Goal: Task Accomplishment & Management: Manage account settings

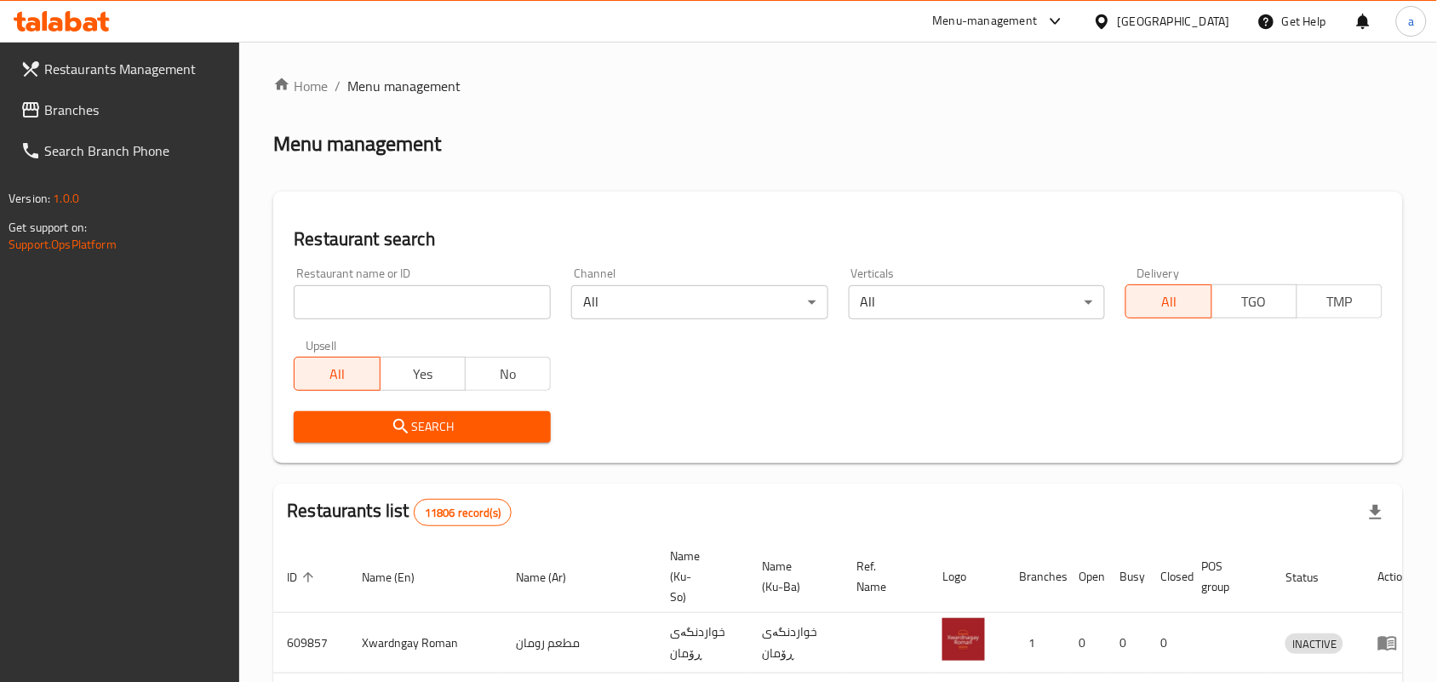
drag, startPoint x: 0, startPoint y: 0, endPoint x: 415, endPoint y: 298, distance: 511.2
click at [415, 300] on input "search" at bounding box center [422, 302] width 257 height 34
paste input "Bonbon Chocola"
type input "Bonbon Chocola"
click button "Search" at bounding box center [422, 426] width 257 height 31
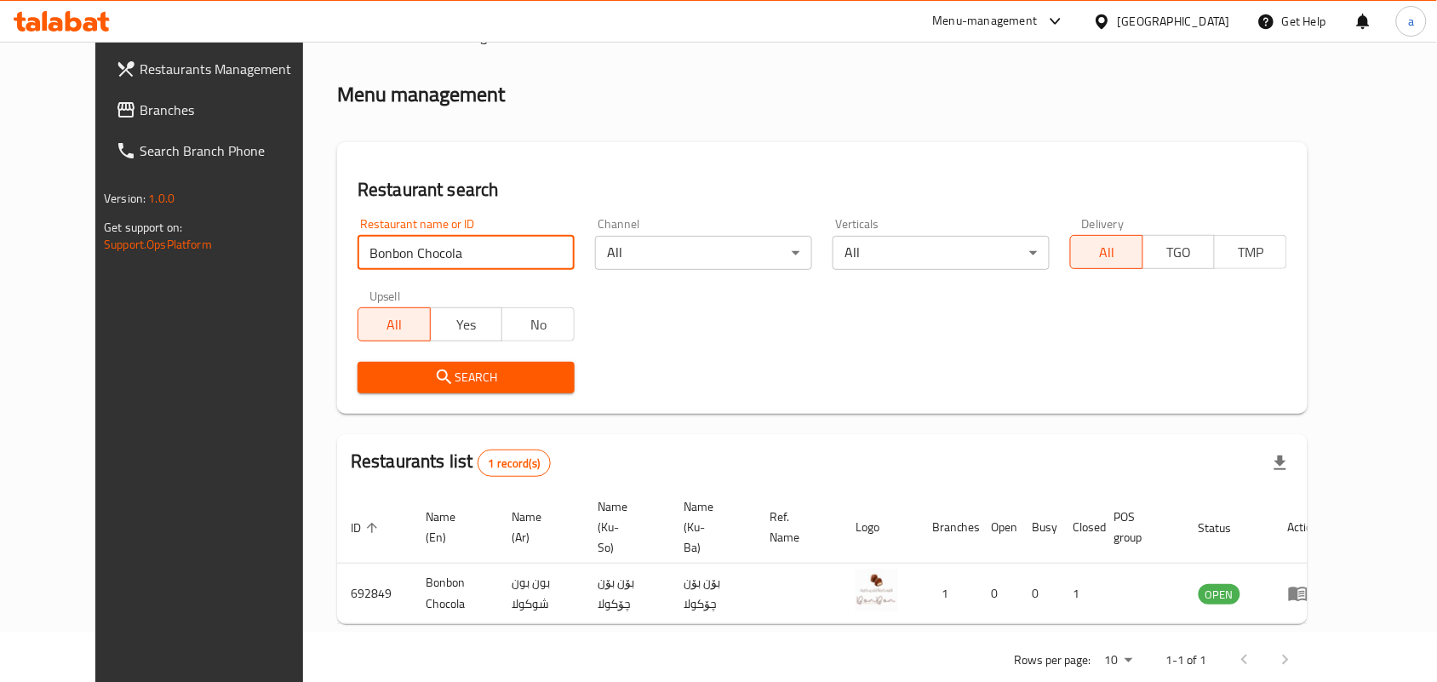
scroll to position [77, 0]
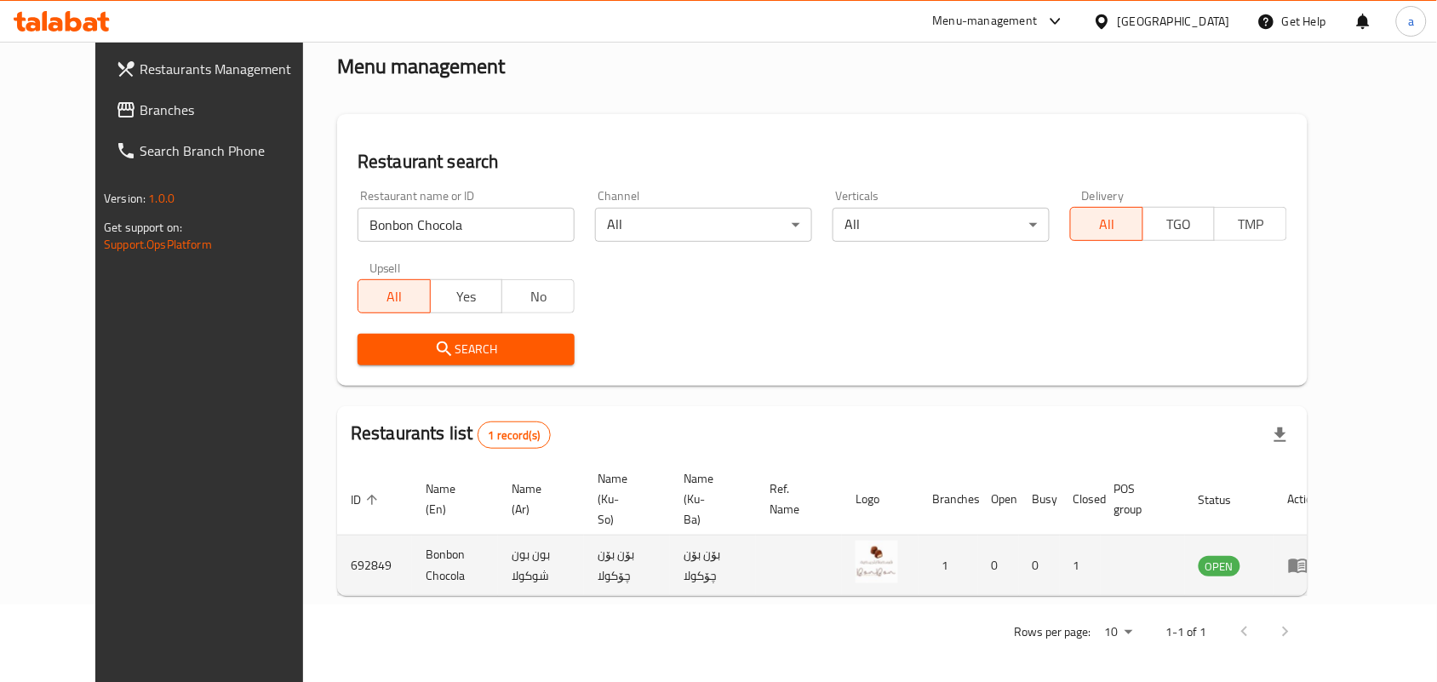
click at [1308, 558] on icon "enhanced table" at bounding box center [1298, 565] width 20 height 20
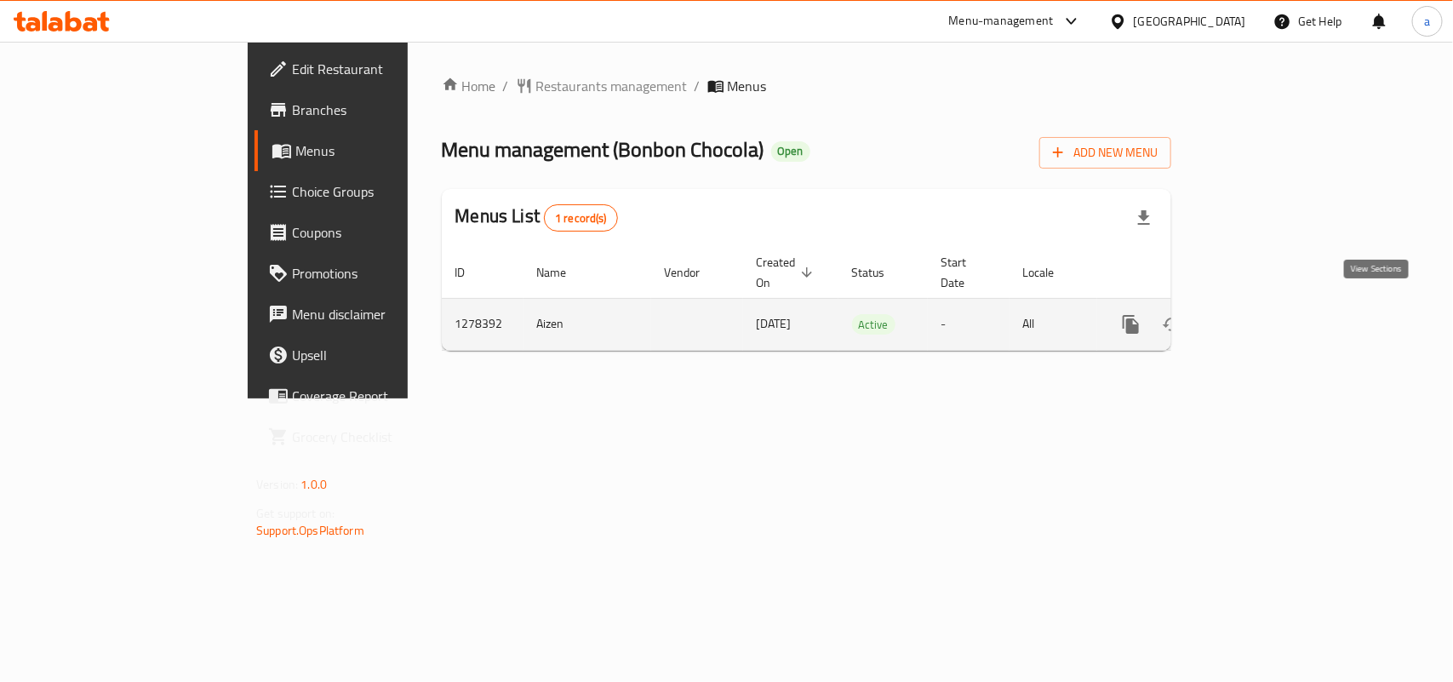
click at [1264, 314] on icon "enhanced table" at bounding box center [1254, 324] width 20 height 20
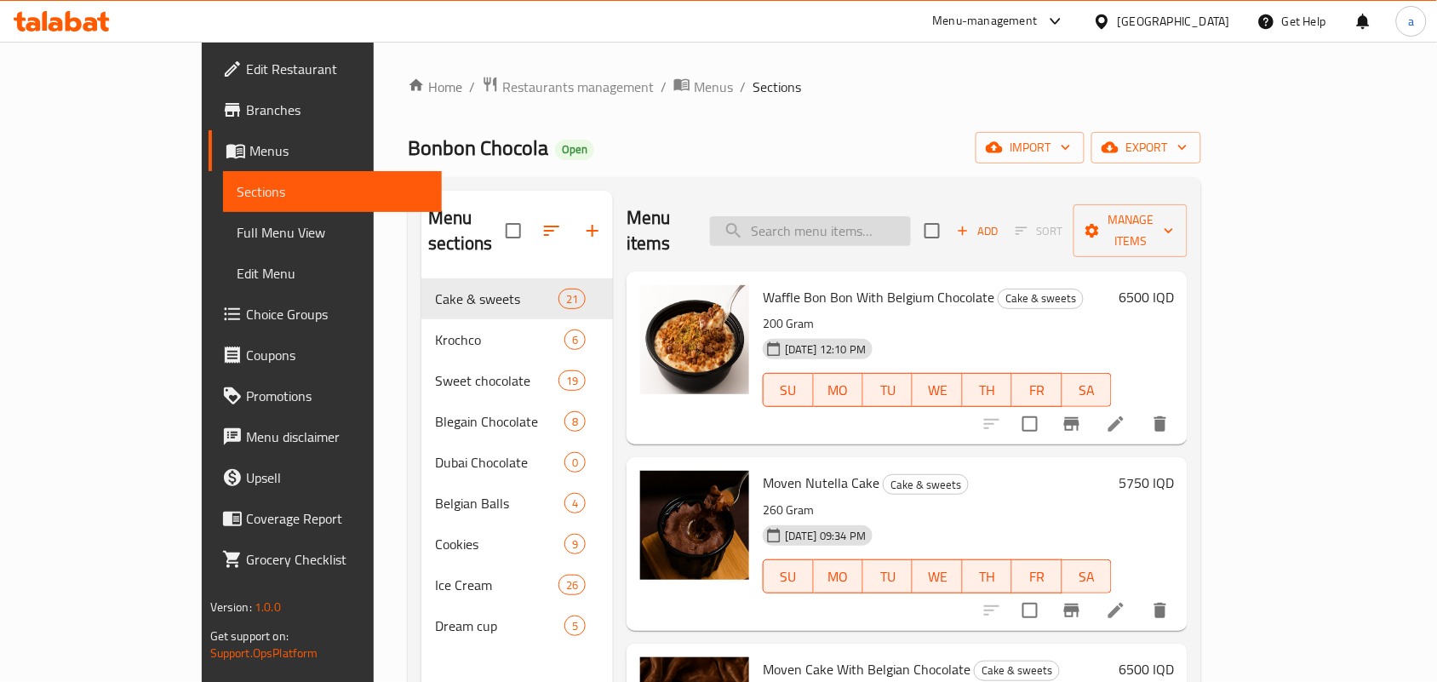
click at [813, 216] on input "search" at bounding box center [810, 231] width 201 height 30
paste input "Chak Chak Chocolate Sweet"
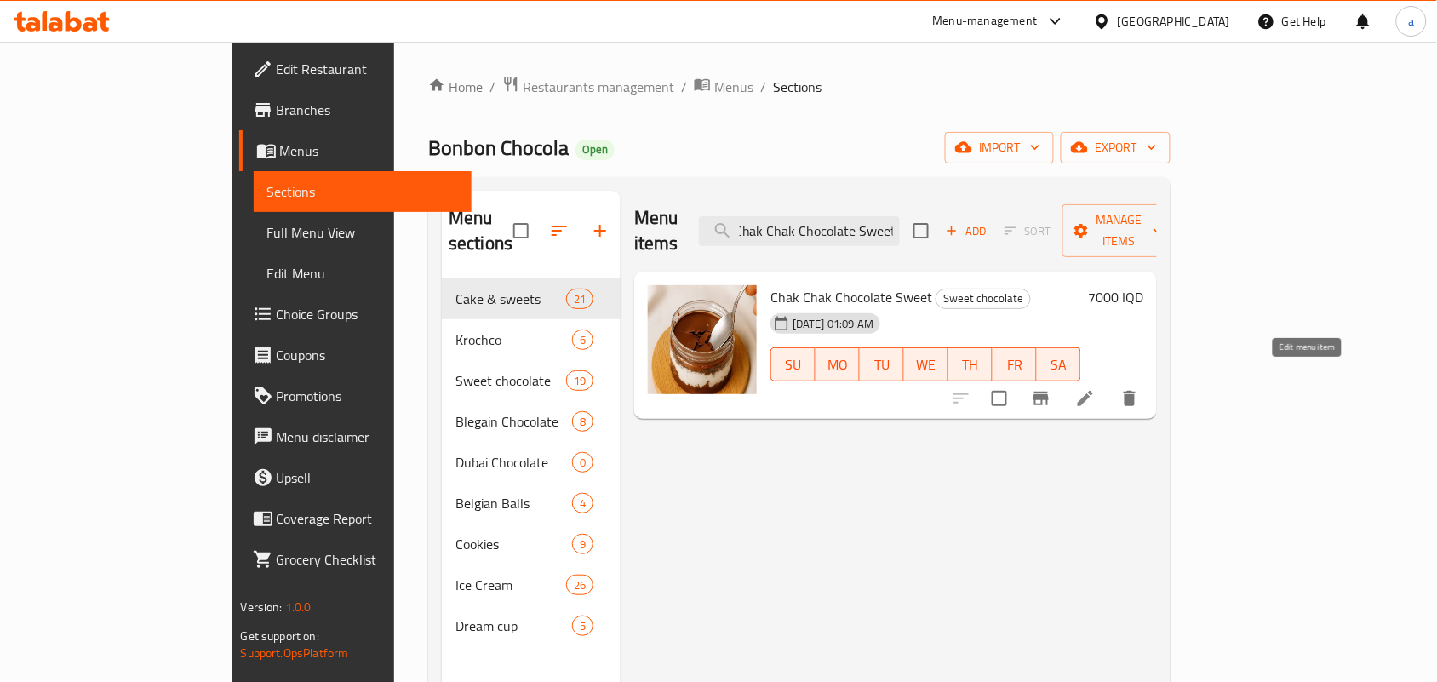
type input "Chak Chak Chocolate Sweet"
click at [1096, 388] on icon at bounding box center [1085, 398] width 20 height 20
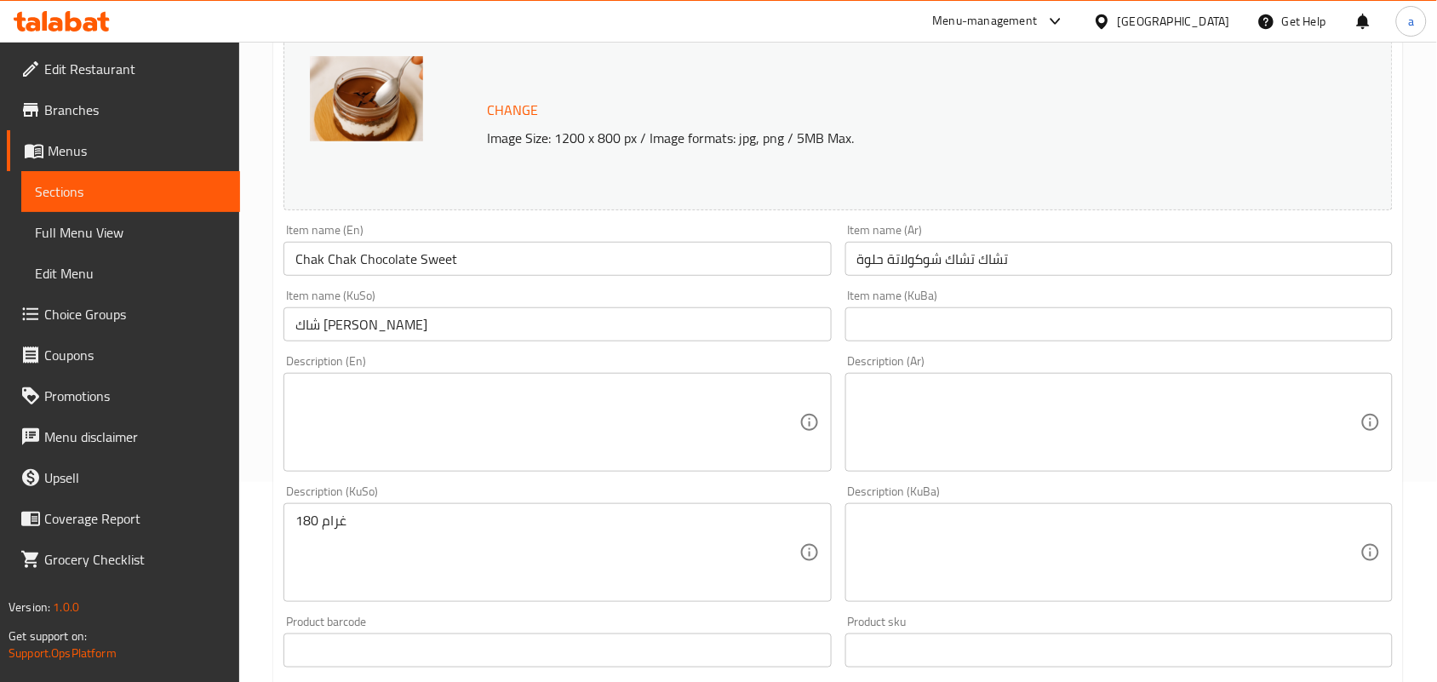
scroll to position [248, 0]
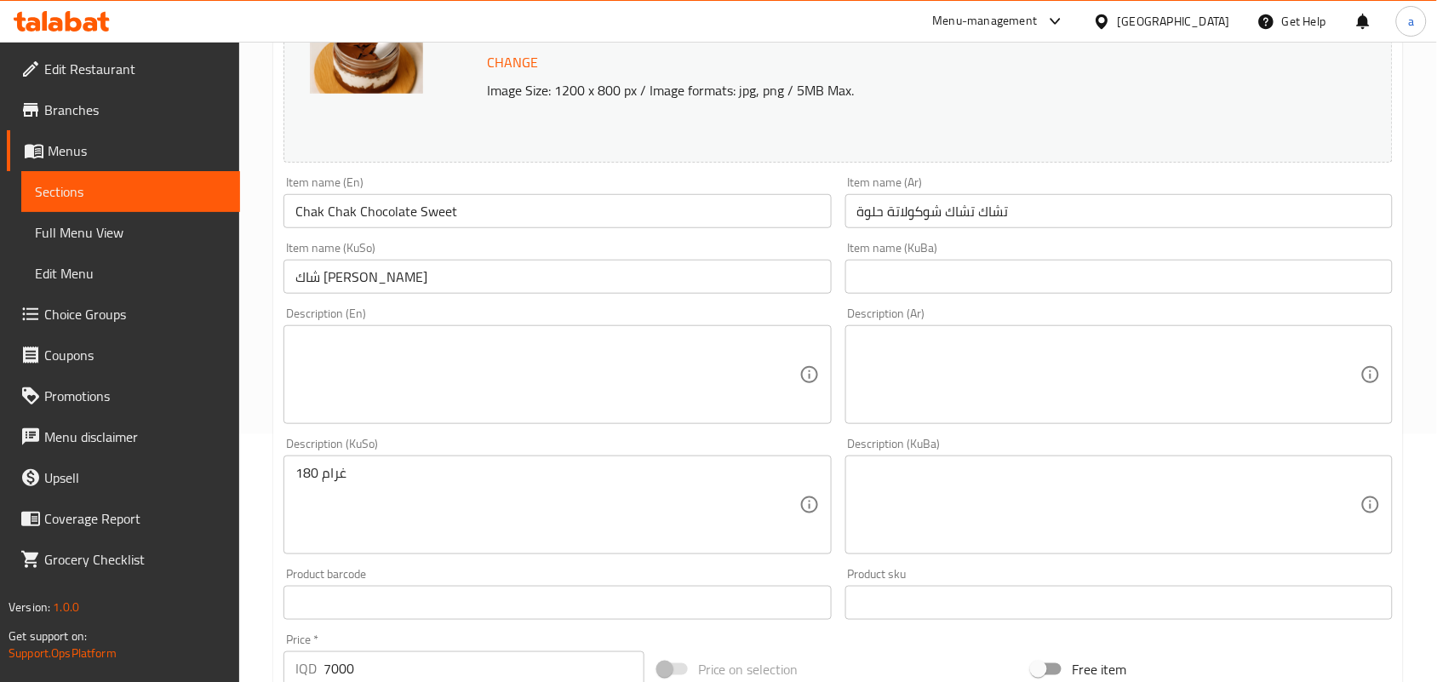
drag, startPoint x: 681, startPoint y: 303, endPoint x: 674, endPoint y: 289, distance: 15.2
click at [681, 300] on div "Item name (KuSo) [PERSON_NAME] Item name (KuSo)" at bounding box center [557, 268] width 561 height 66
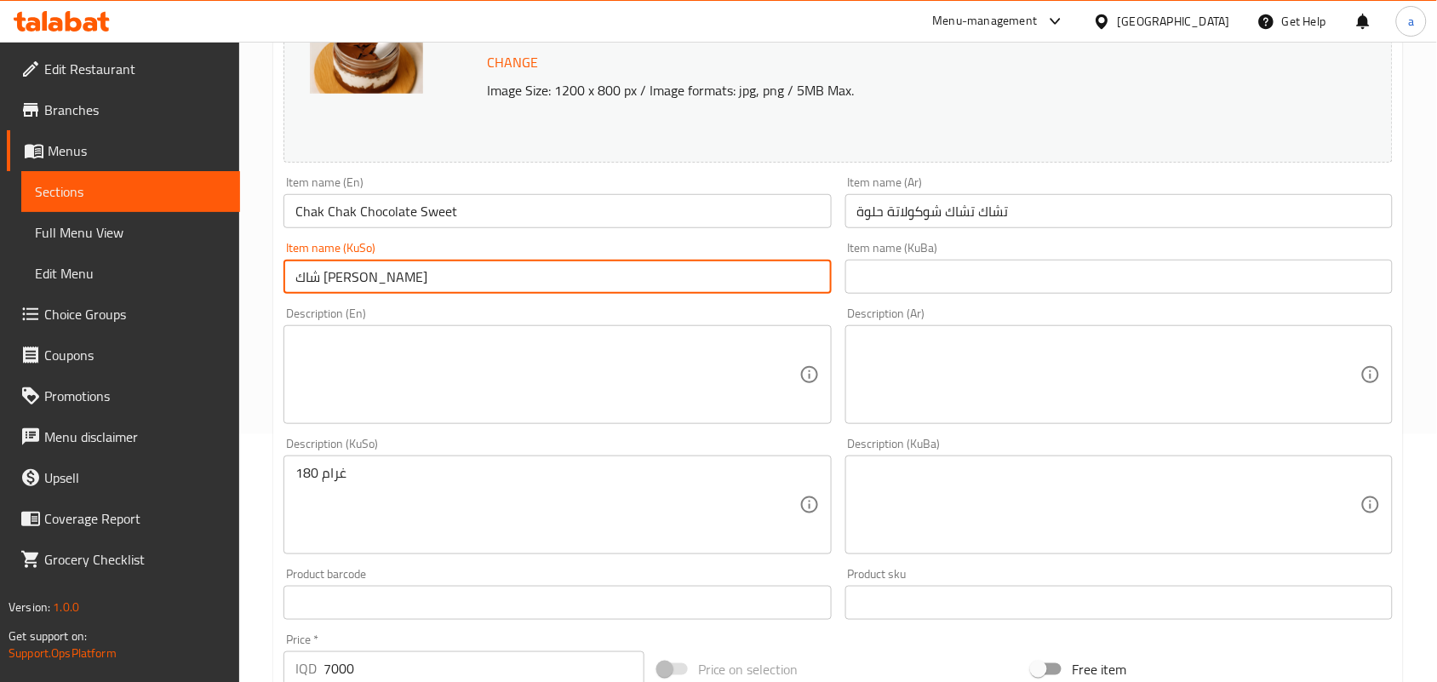
click at [673, 285] on input "شاك [PERSON_NAME]" at bounding box center [556, 277] width 547 height 34
drag, startPoint x: 607, startPoint y: 295, endPoint x: 902, endPoint y: 304, distance: 295.5
click at [903, 307] on div "Change Image Size: 1200 x 800 px / Image formats: jpg, png / 5MB Max. Item name…" at bounding box center [838, 452] width 1123 height 954
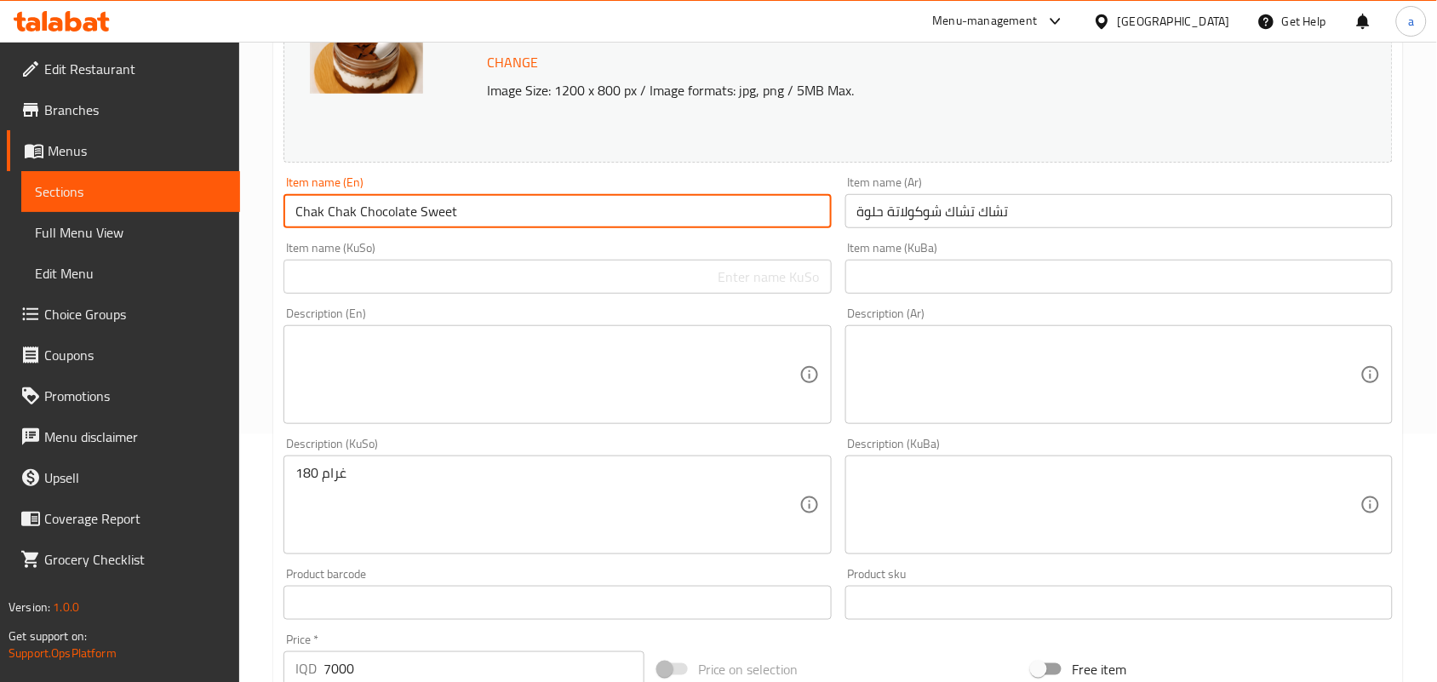
drag, startPoint x: 180, startPoint y: 211, endPoint x: 215, endPoint y: 202, distance: 36.1
click at [177, 210] on div "Edit Restaurant Branches Menus Sections Full Menu View Edit Menu Choice Groups …" at bounding box center [718, 485] width 1437 height 1382
click at [440, 215] on input "Chak Chak Chocolate Sweet" at bounding box center [556, 211] width 547 height 34
drag, startPoint x: 525, startPoint y: 226, endPoint x: 209, endPoint y: 236, distance: 316.8
click at [209, 236] on div "Edit Restaurant Branches Menus Sections Full Menu View Edit Menu Choice Groups …" at bounding box center [718, 485] width 1437 height 1382
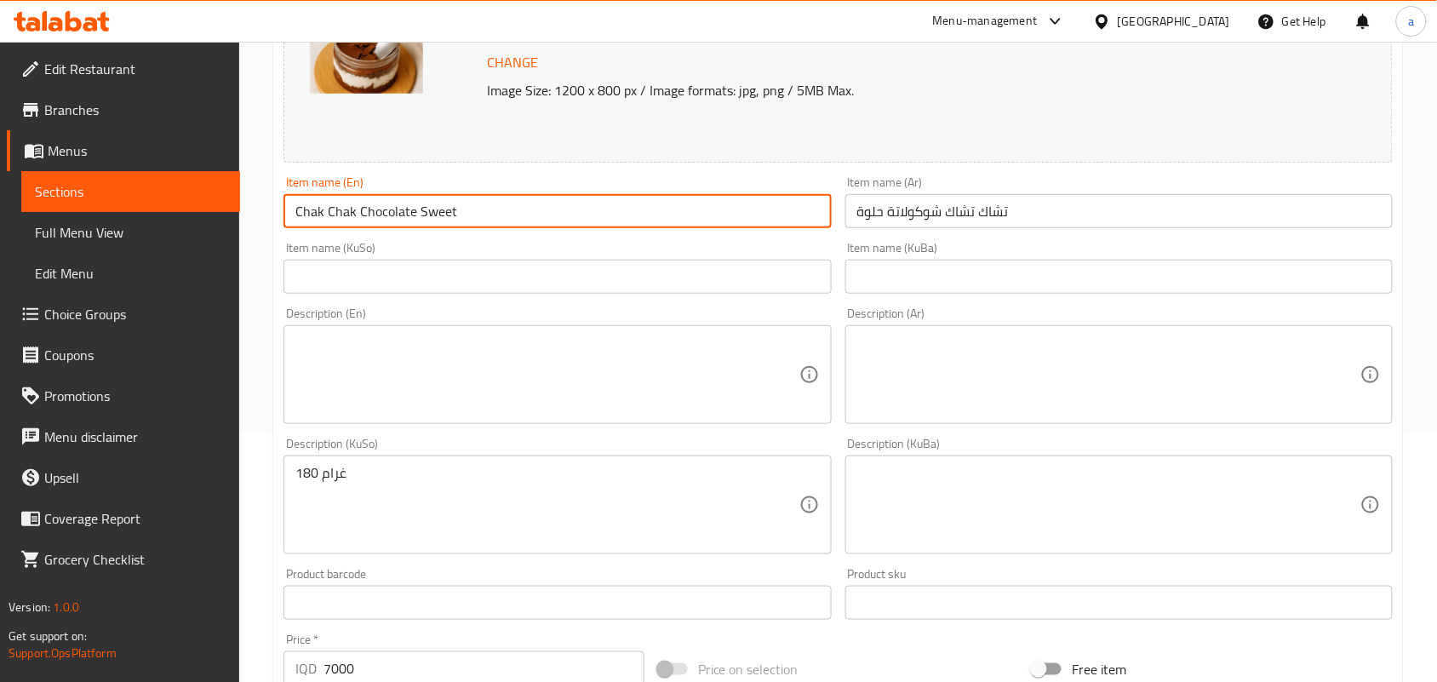
click at [779, 285] on input "text" at bounding box center [556, 277] width 547 height 34
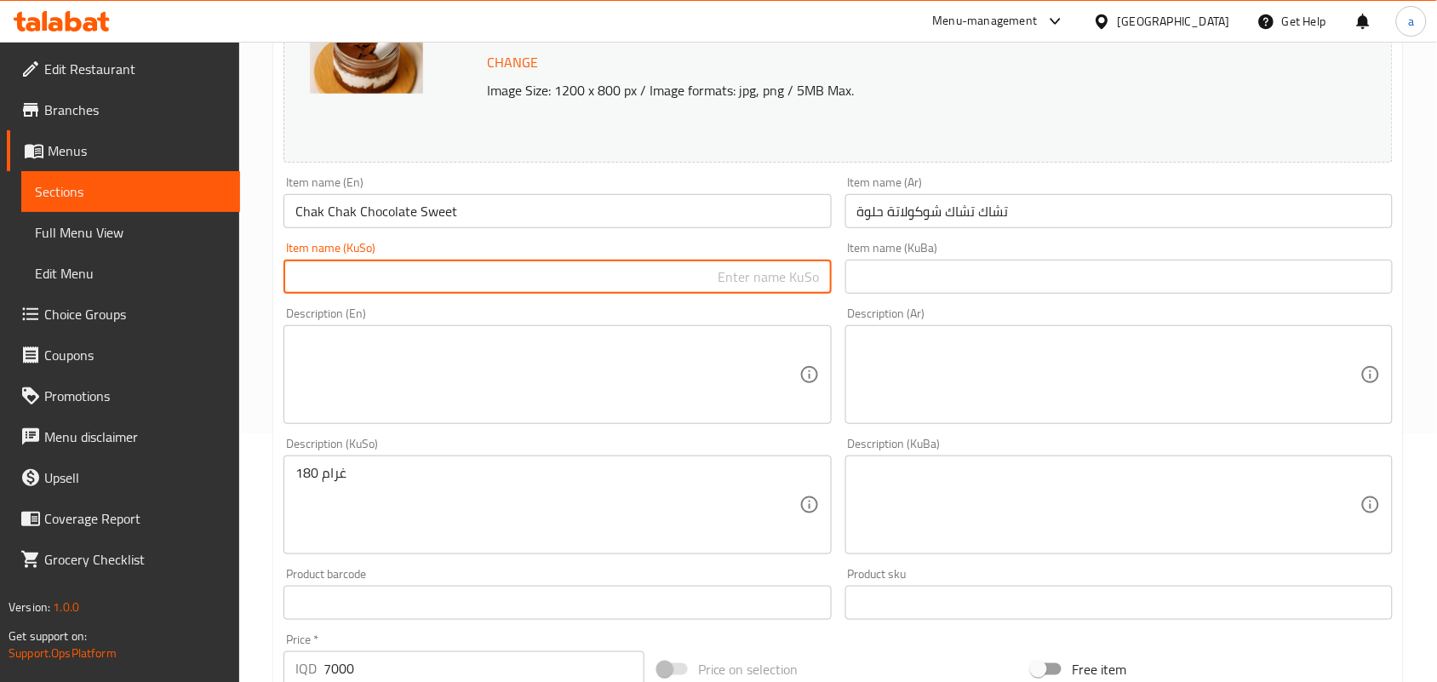
paste input "شیرینی شوکولاتەی [PERSON_NAME]"
type input "شیرینی شوکولاتەی [PERSON_NAME]"
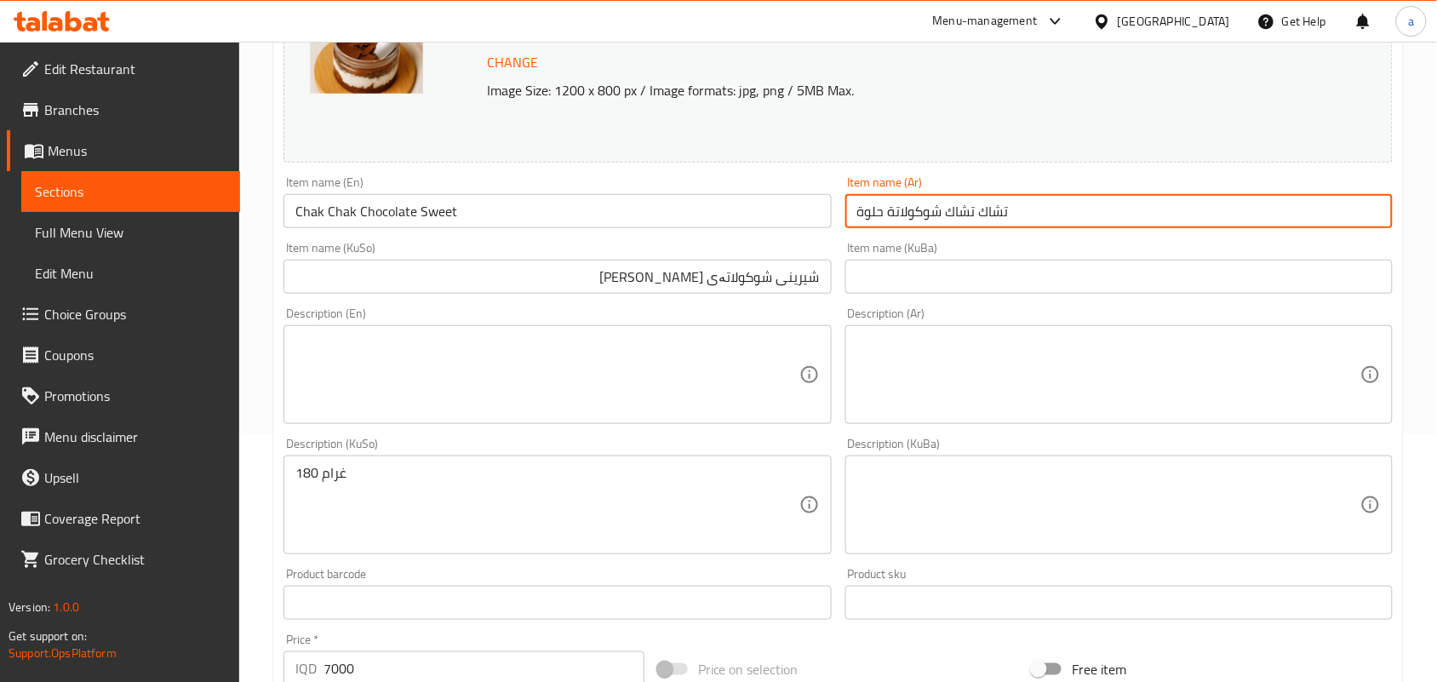
click at [1054, 219] on input "تشاك تشاك شوكولاتة حلوة" at bounding box center [1118, 211] width 547 height 34
drag, startPoint x: 1317, startPoint y: 222, endPoint x: 1417, endPoint y: 224, distance: 100.5
click at [1424, 226] on div "Home / Restaurants management / Menus / Sections / item / update Sweet chocolat…" at bounding box center [838, 485] width 1198 height 1382
click at [1240, 217] on input "شوكولاتة حلوة" at bounding box center [1118, 211] width 547 height 34
paste input "تشاك تشاك"
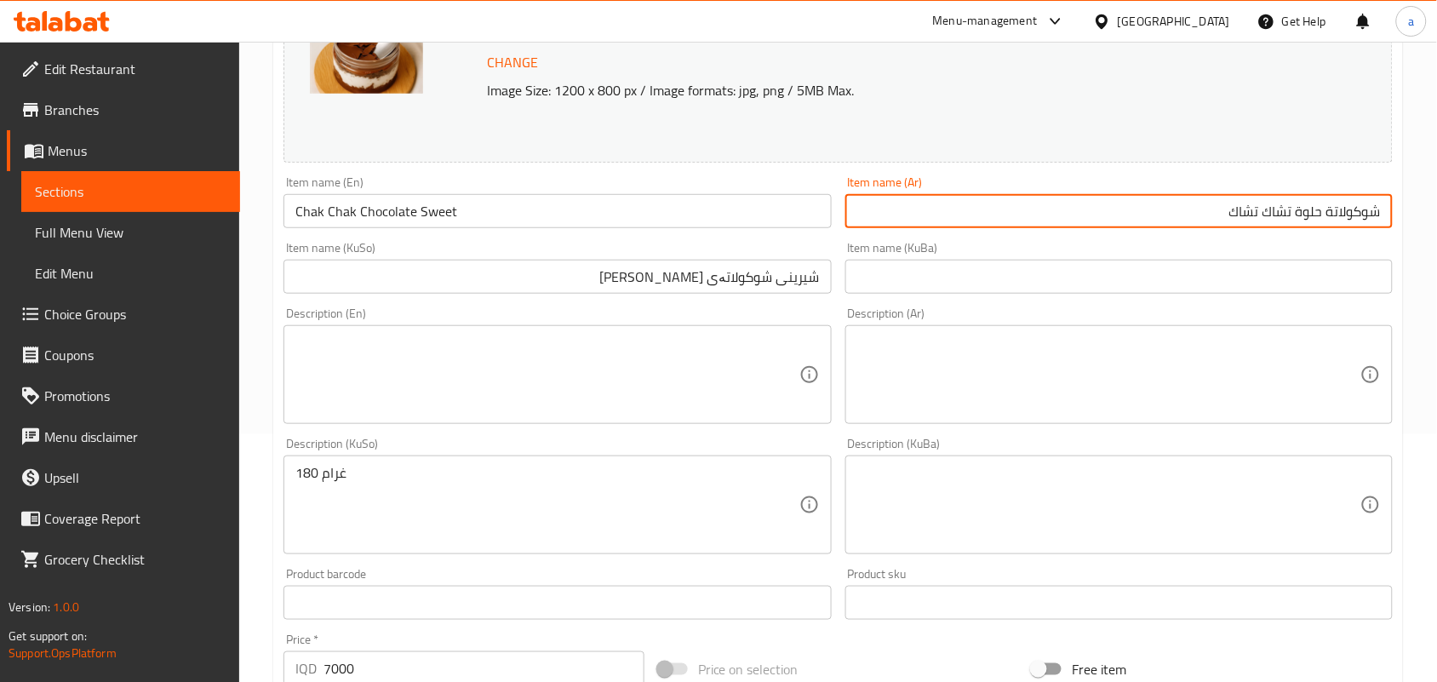
click at [1377, 219] on input "شوكولاتة حلوة تشاك تشاك" at bounding box center [1118, 211] width 547 height 34
click at [1346, 228] on input "حلوة تشاك تشاك" at bounding box center [1118, 211] width 547 height 34
paste input "وكولاتة"
type input "حلوة شوكولاتة تشاك تشاك"
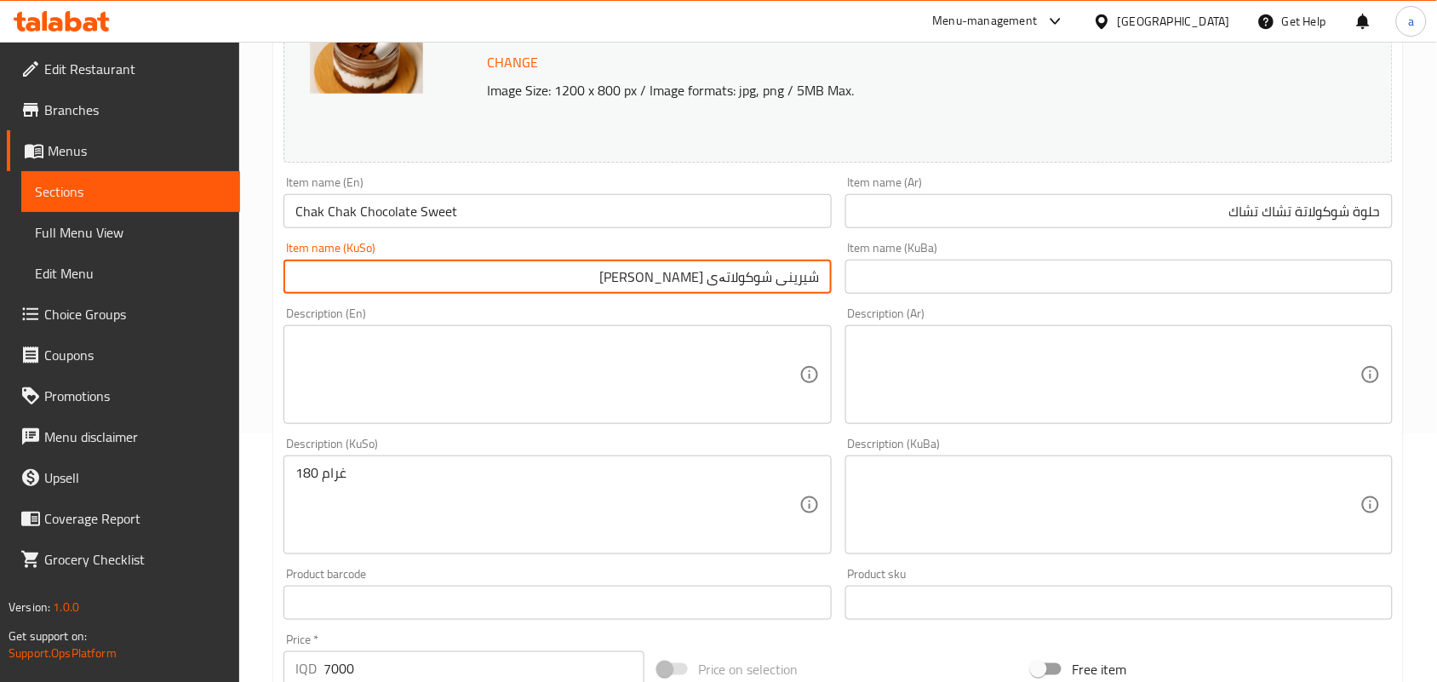
click at [768, 289] on input "شیرینی شوکولاتەی [PERSON_NAME]" at bounding box center [556, 277] width 547 height 34
type input "شیرینی چوکولاتەی چاک چاک"
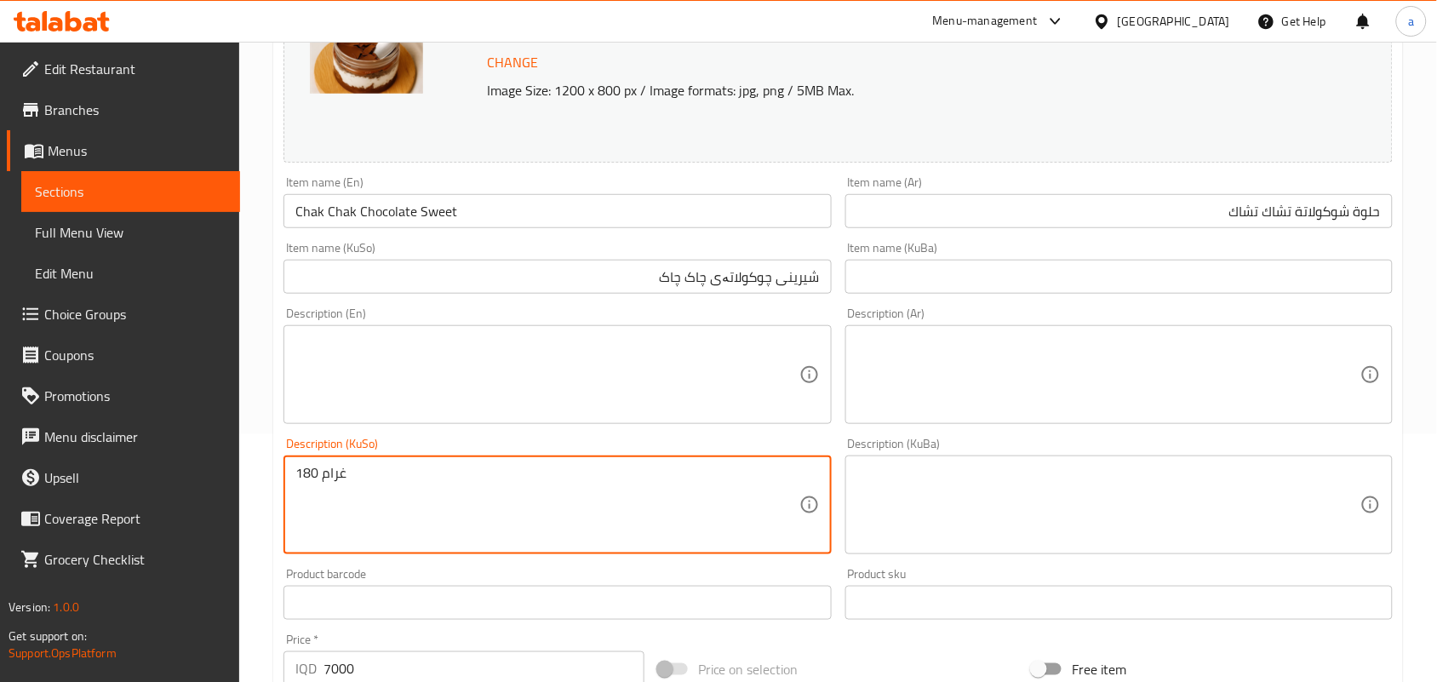
drag, startPoint x: 417, startPoint y: 494, endPoint x: 137, endPoint y: 495, distance: 280.1
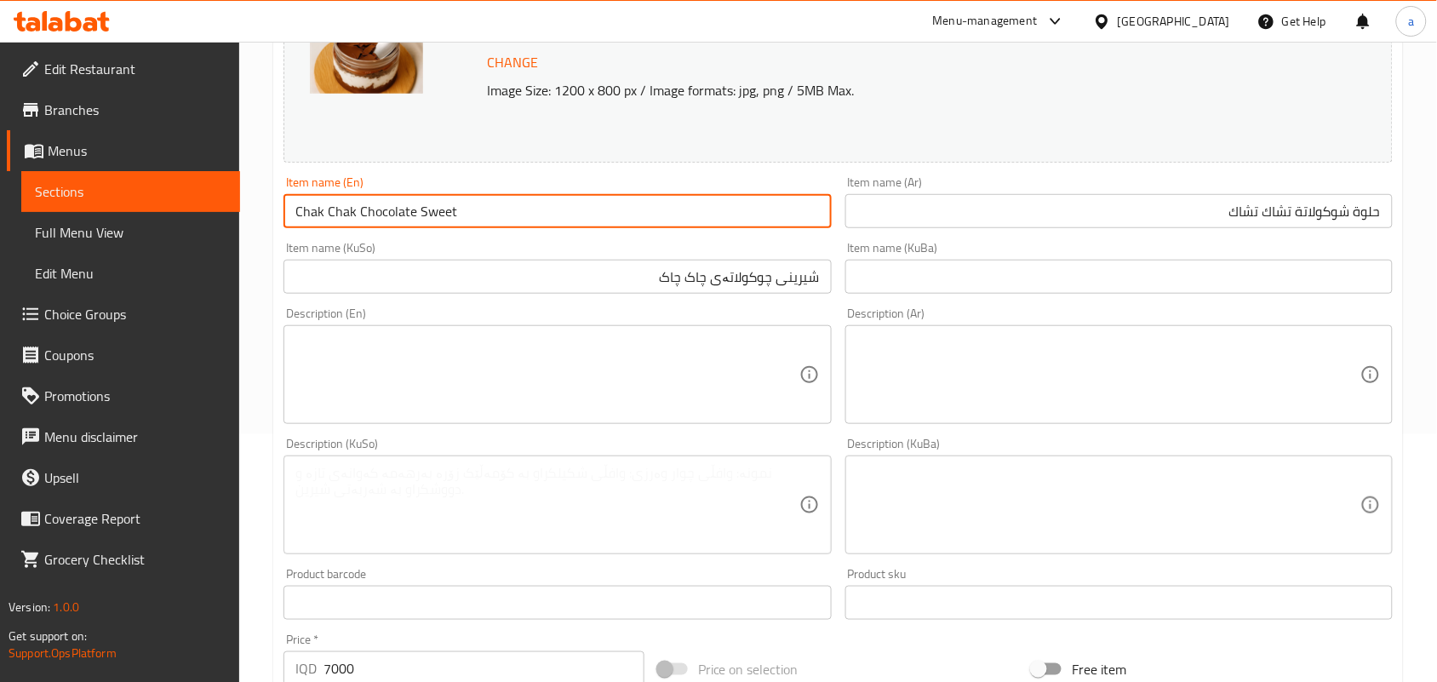
drag, startPoint x: 492, startPoint y: 218, endPoint x: 204, endPoint y: 217, distance: 287.7
click at [204, 217] on div "Edit Restaurant Branches Menus Sections Full Menu View Edit Menu Choice Groups …" at bounding box center [718, 485] width 1437 height 1382
click at [503, 222] on input "Chak Chak Chocolate Sweet" at bounding box center [556, 211] width 547 height 34
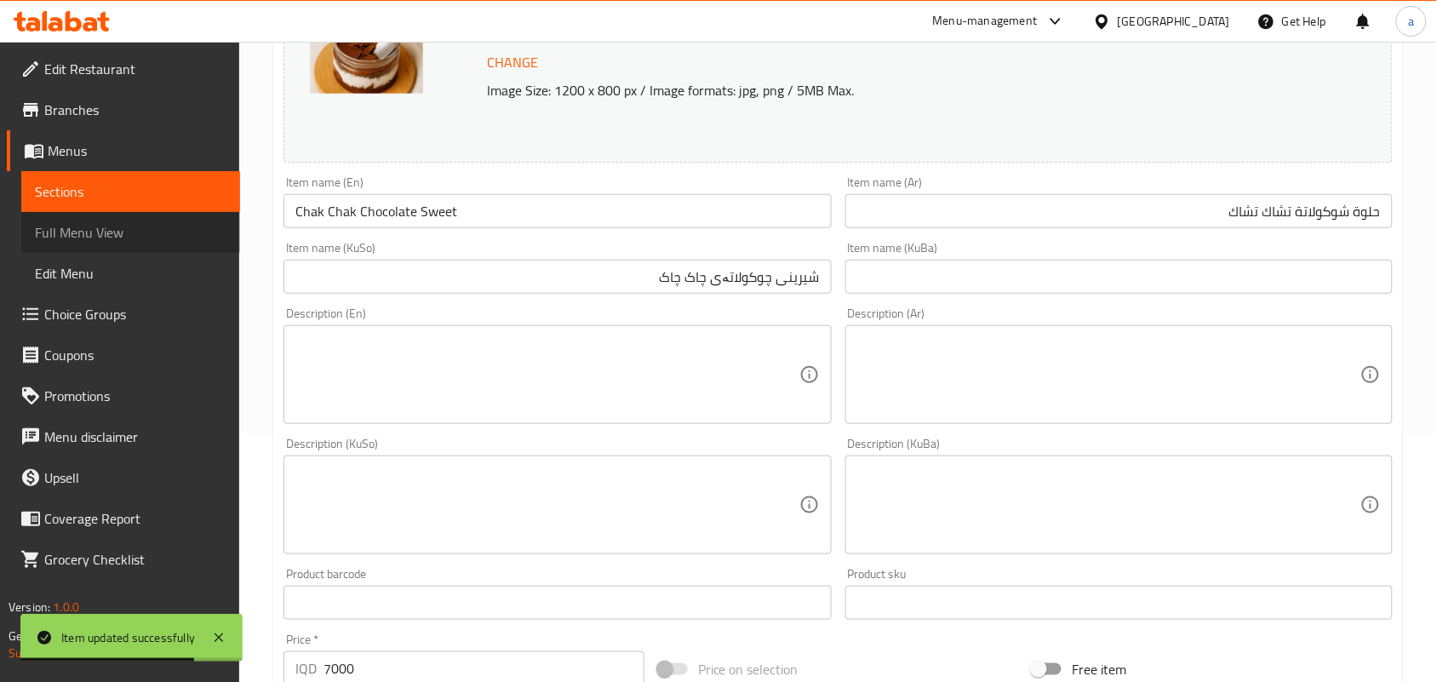
click at [158, 234] on span "Full Menu View" at bounding box center [131, 232] width 192 height 20
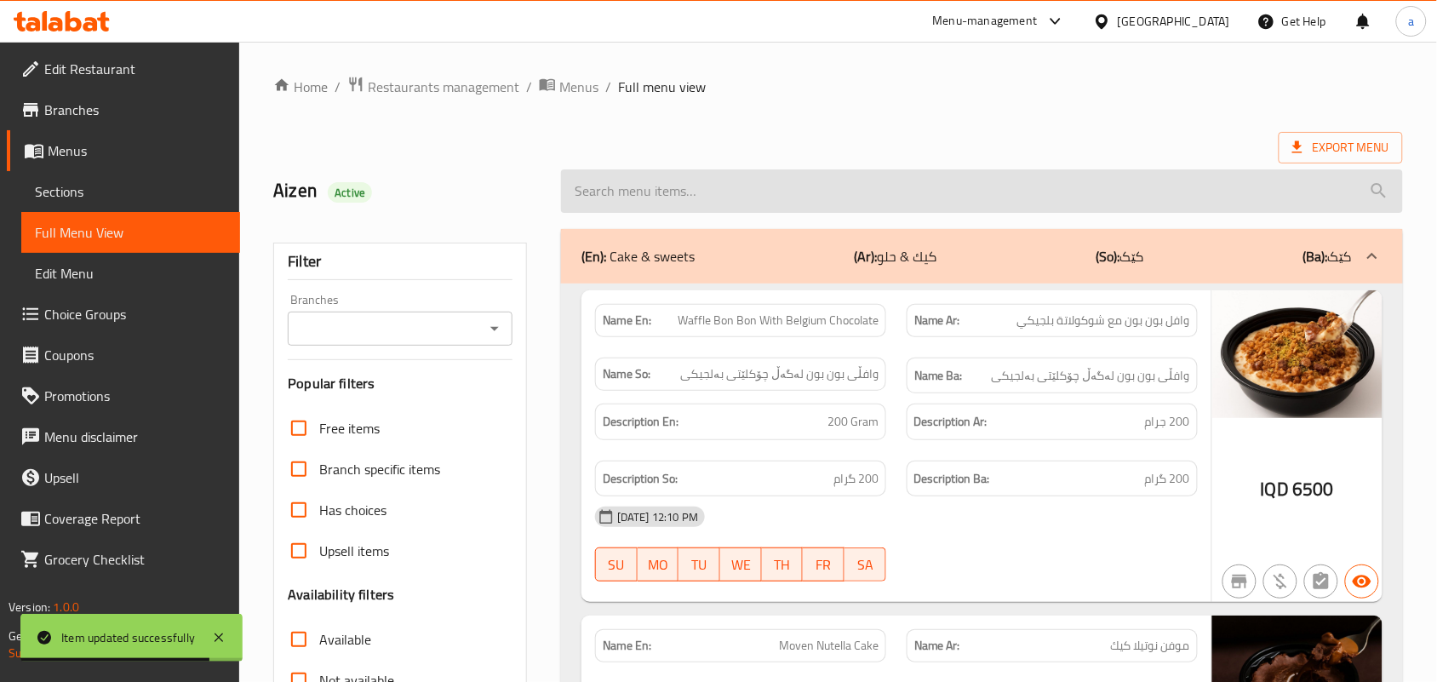
drag, startPoint x: 692, startPoint y: 180, endPoint x: 685, endPoint y: 194, distance: 15.2
click at [690, 180] on input "search" at bounding box center [982, 190] width 842 height 43
paste input "Chak Chak Chocolate Sweet"
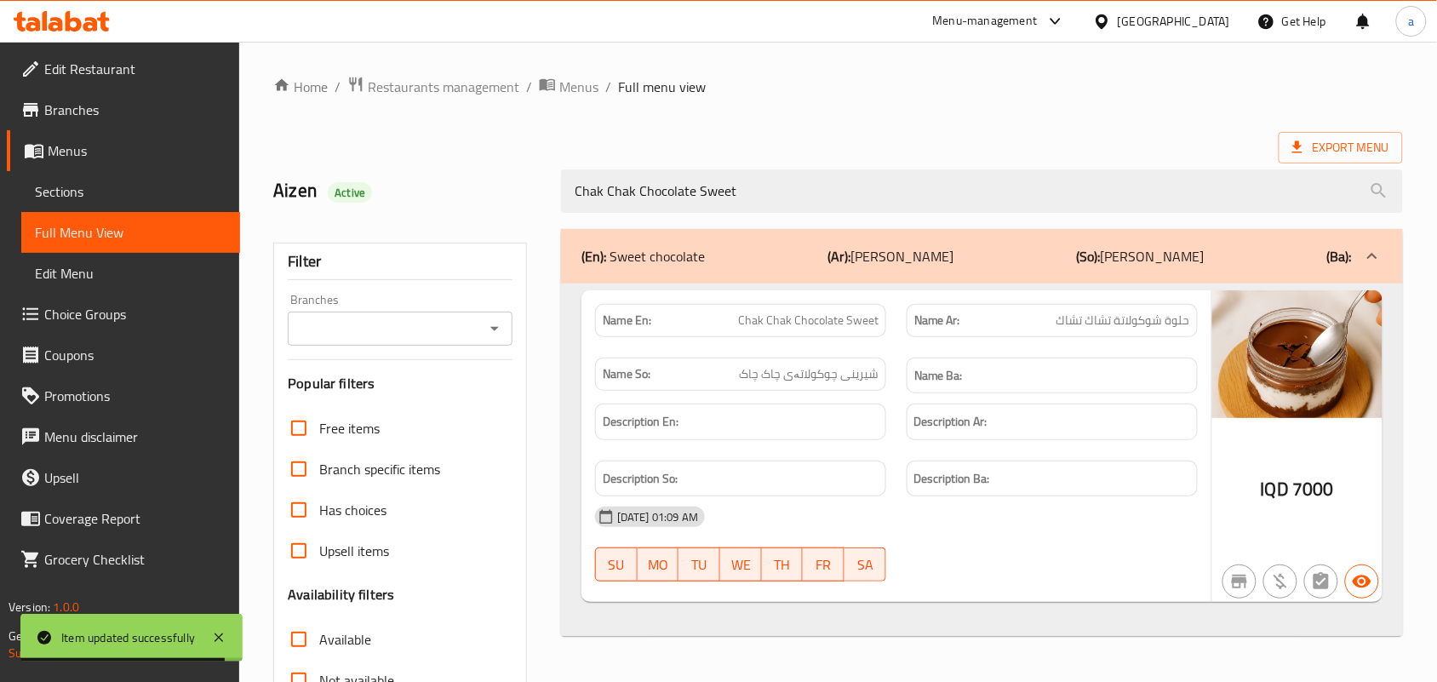
click at [495, 322] on div at bounding box center [494, 329] width 22 height 24
type input "Chak Chak Chocolate Sweet"
click at [495, 329] on icon "Open" at bounding box center [494, 328] width 20 height 20
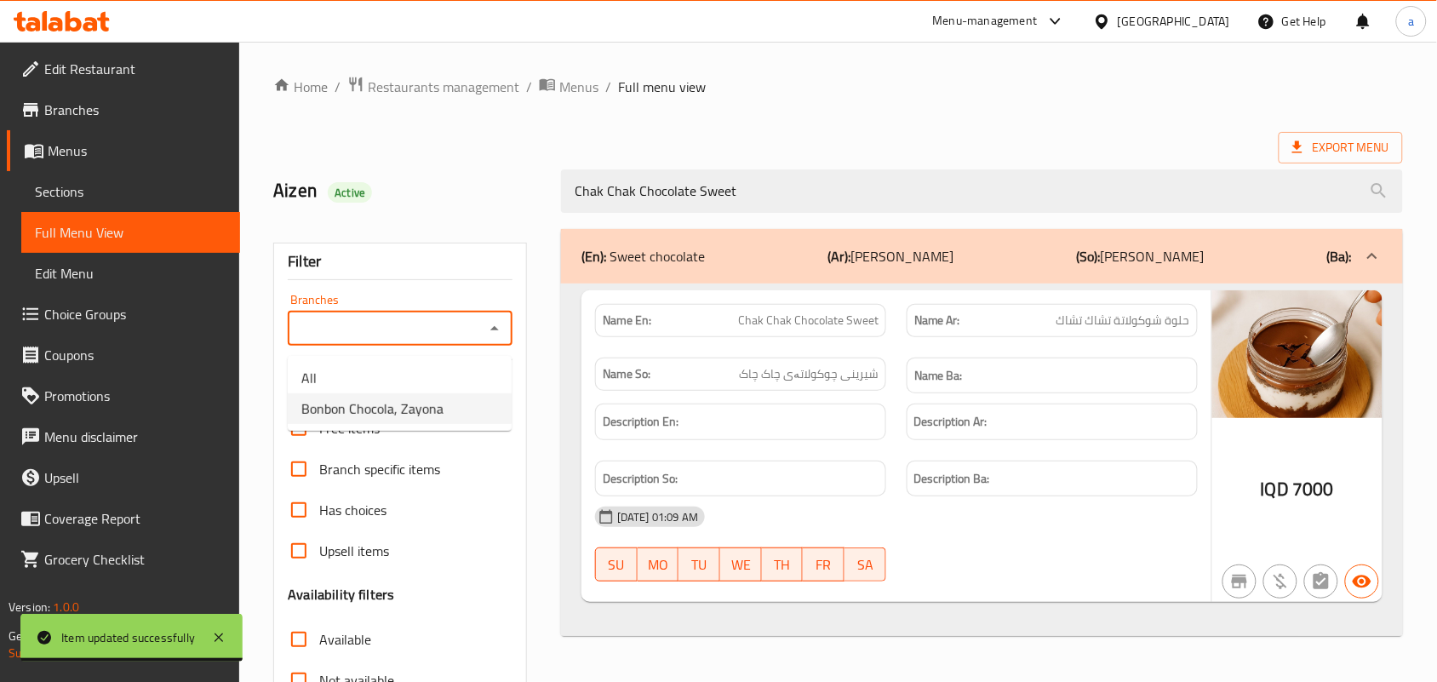
click at [407, 415] on span "Bonbon Chocola, Zayona" at bounding box center [372, 408] width 142 height 20
type input "Bonbon Chocola, Zayona"
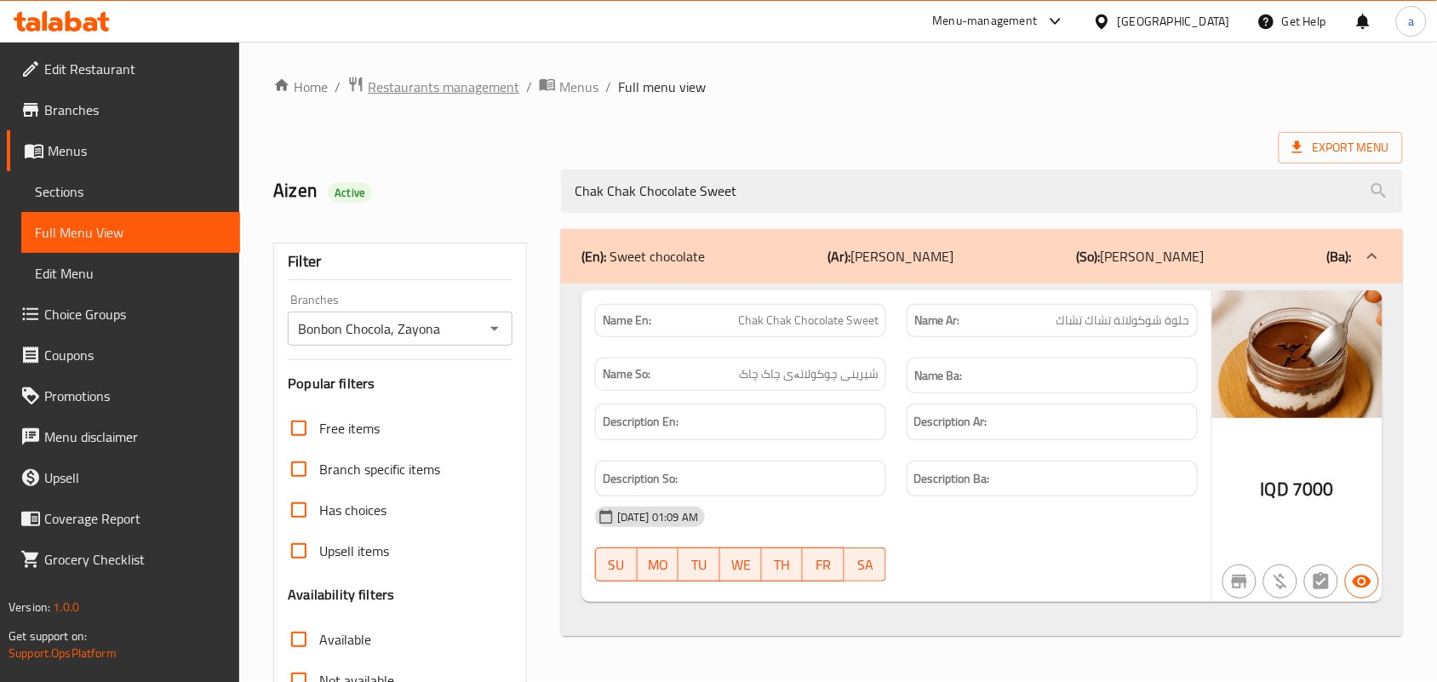
click at [409, 77] on span "Restaurants management" at bounding box center [444, 87] width 152 height 20
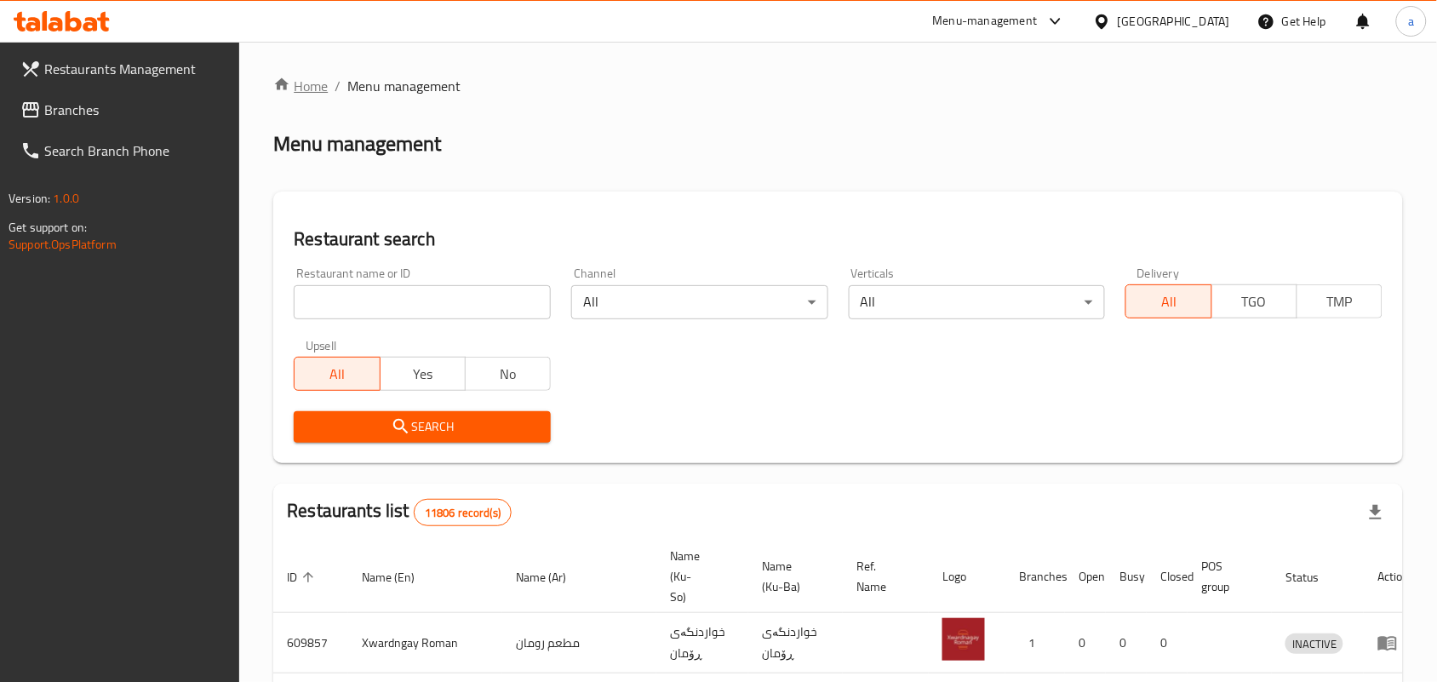
click at [308, 86] on link "Home" at bounding box center [300, 86] width 54 height 20
